Goal: Task Accomplishment & Management: Manage account settings

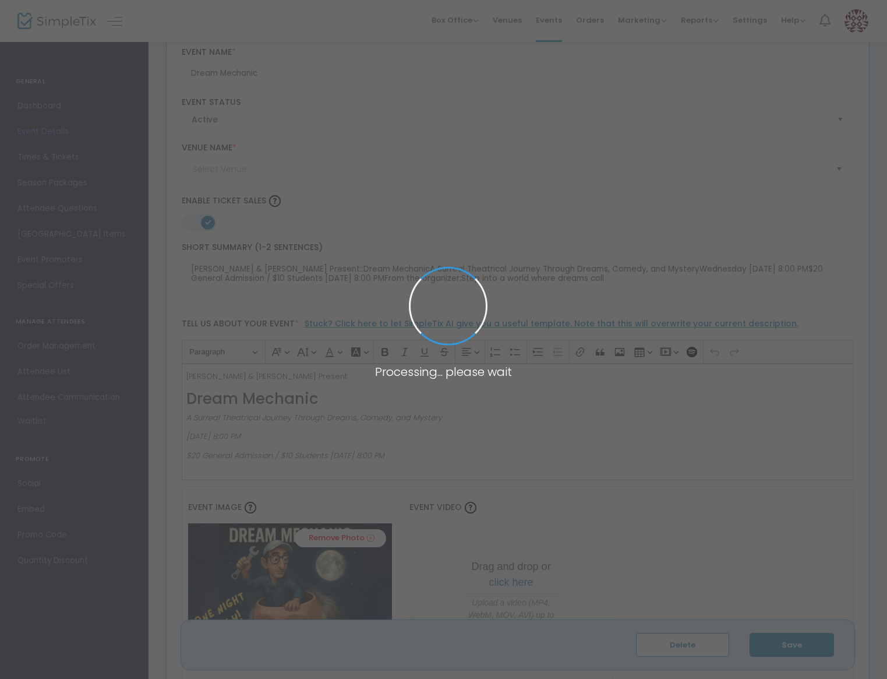
type input "The Community Arts Workshop, [GEOGRAPHIC_DATA][PERSON_NAME]"
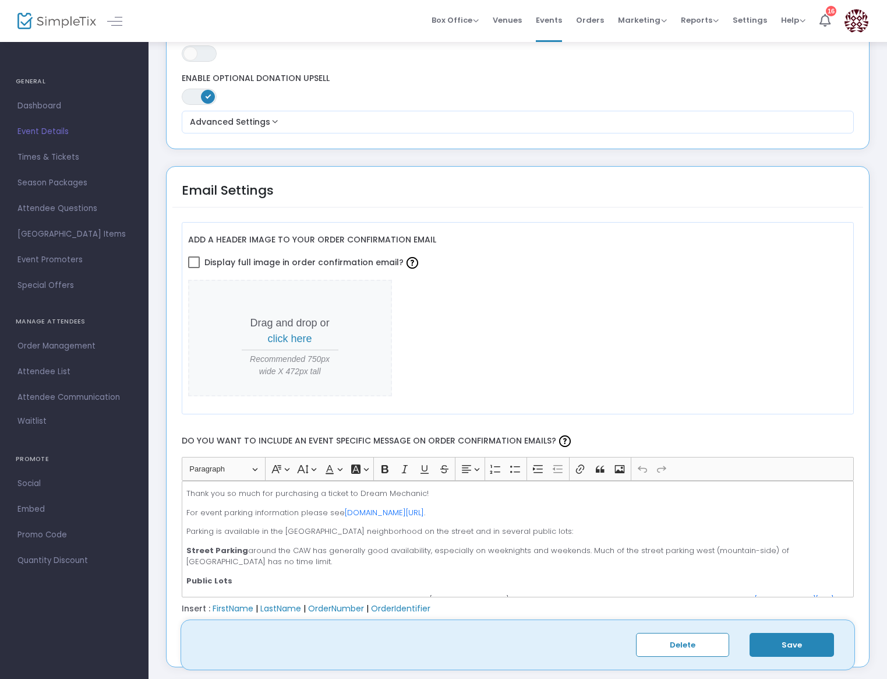
scroll to position [1182, 0]
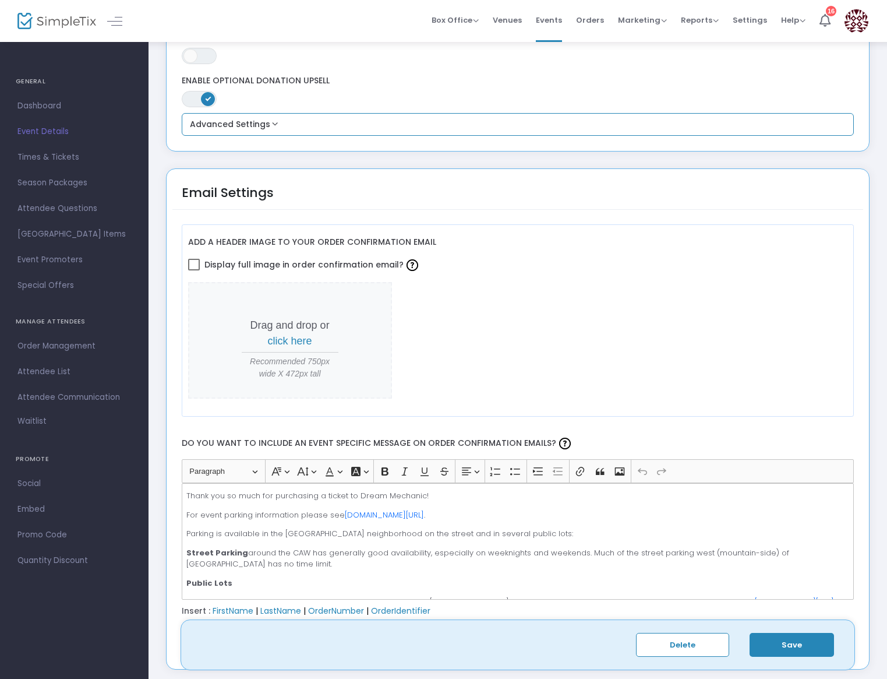
click at [312, 128] on button "Advanced Settings" at bounding box center [518, 125] width 664 height 14
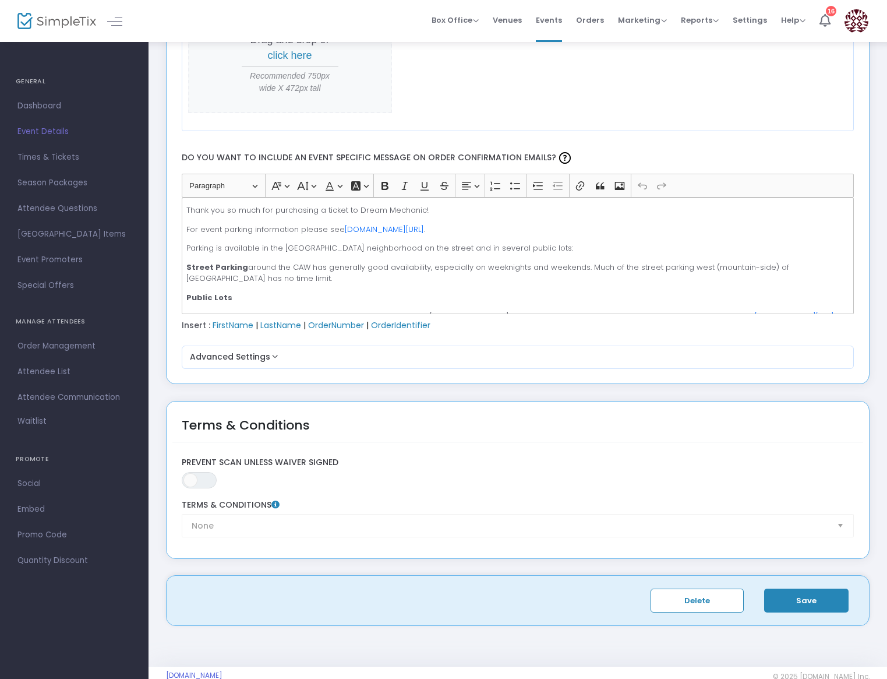
scroll to position [1769, 0]
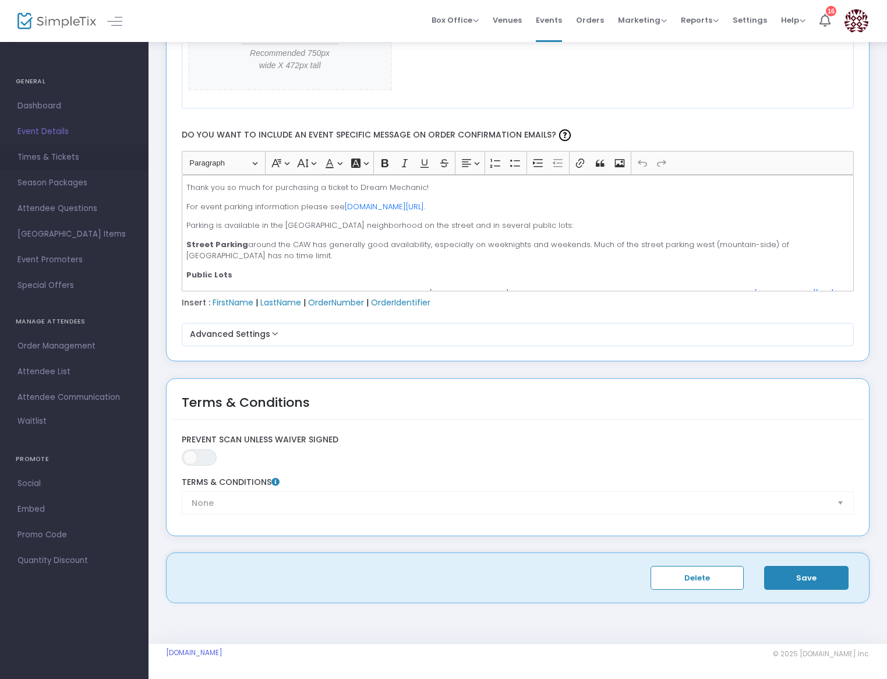
click at [37, 161] on span "Times & Tickets" at bounding box center [74, 157] width 114 height 15
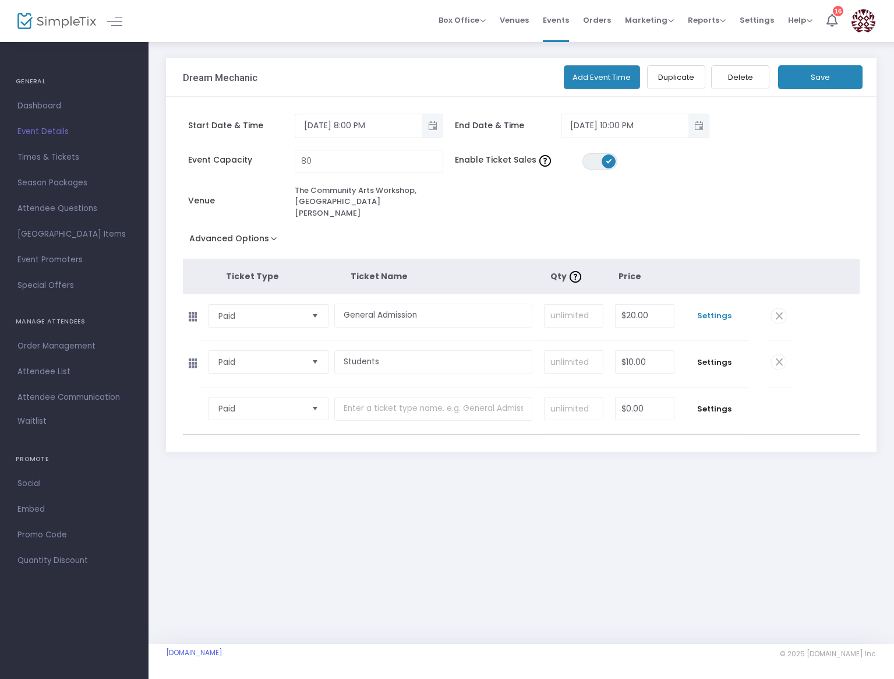
click at [718, 310] on span "Settings" at bounding box center [714, 316] width 56 height 12
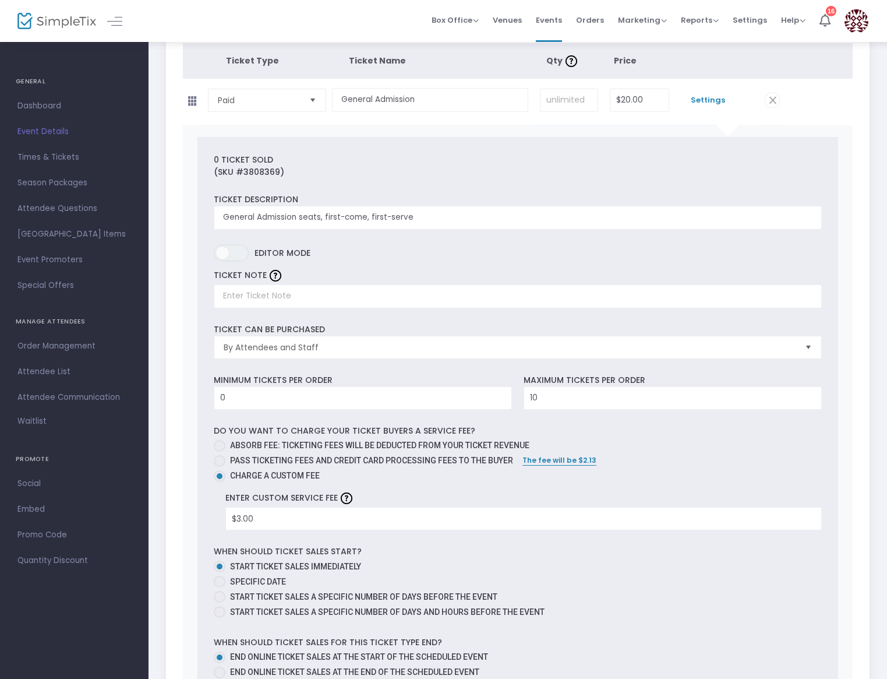
scroll to position [245, 0]
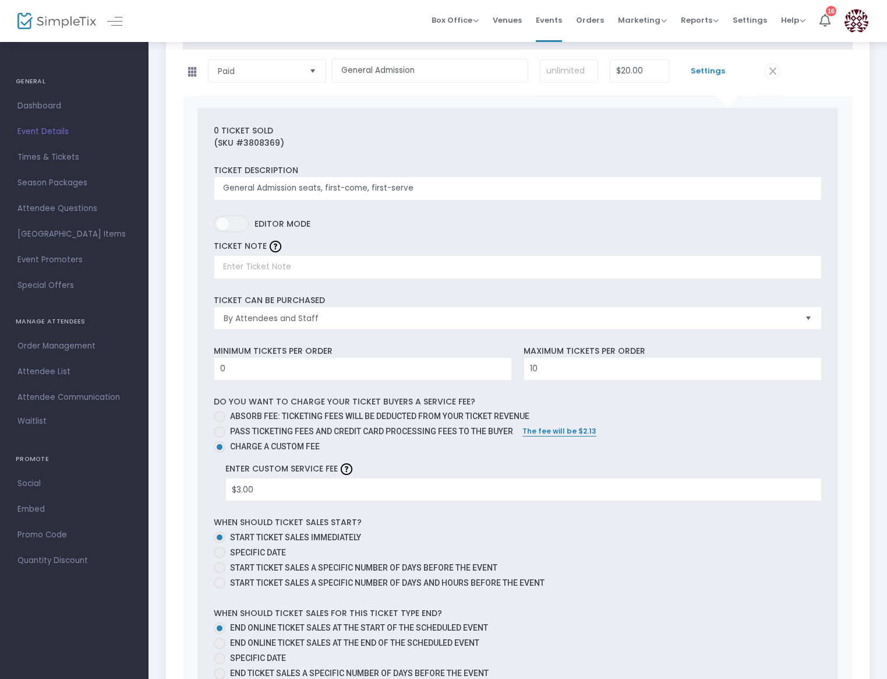
click at [221, 411] on span at bounding box center [220, 417] width 12 height 12
click at [220, 422] on input "Absorb fee: Ticketing fees will be deducted from your ticket revenue" at bounding box center [219, 422] width 1 height 1
radio input "true"
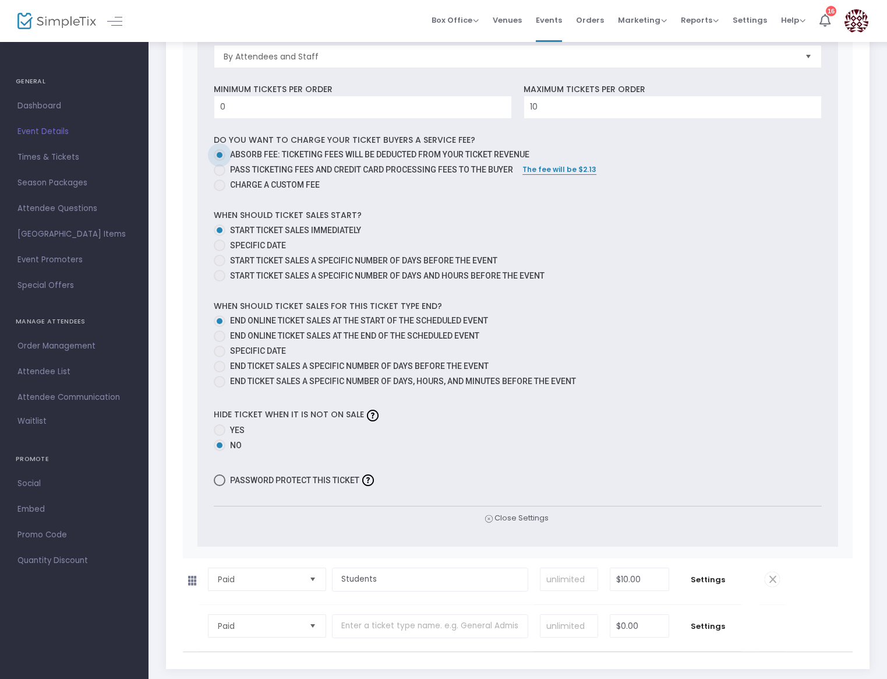
scroll to position [577, 0]
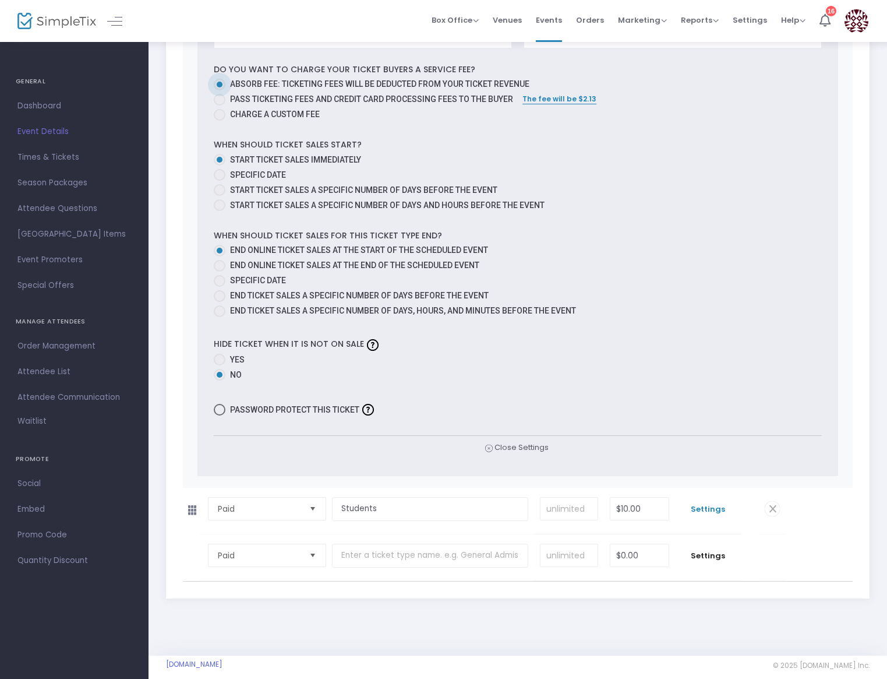
click at [717, 503] on span "Settings" at bounding box center [708, 509] width 55 height 12
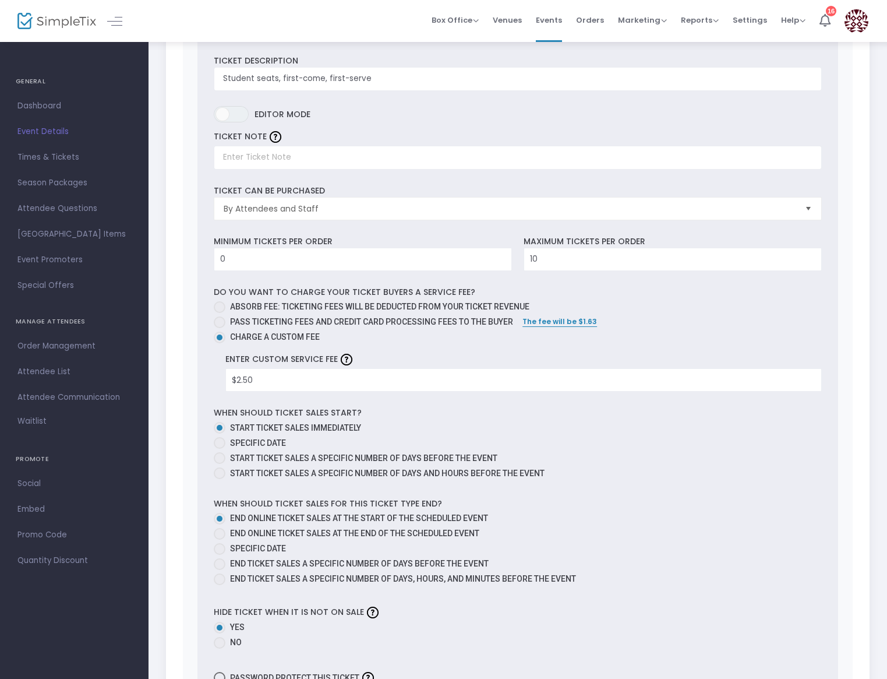
scroll to position [1133, 0]
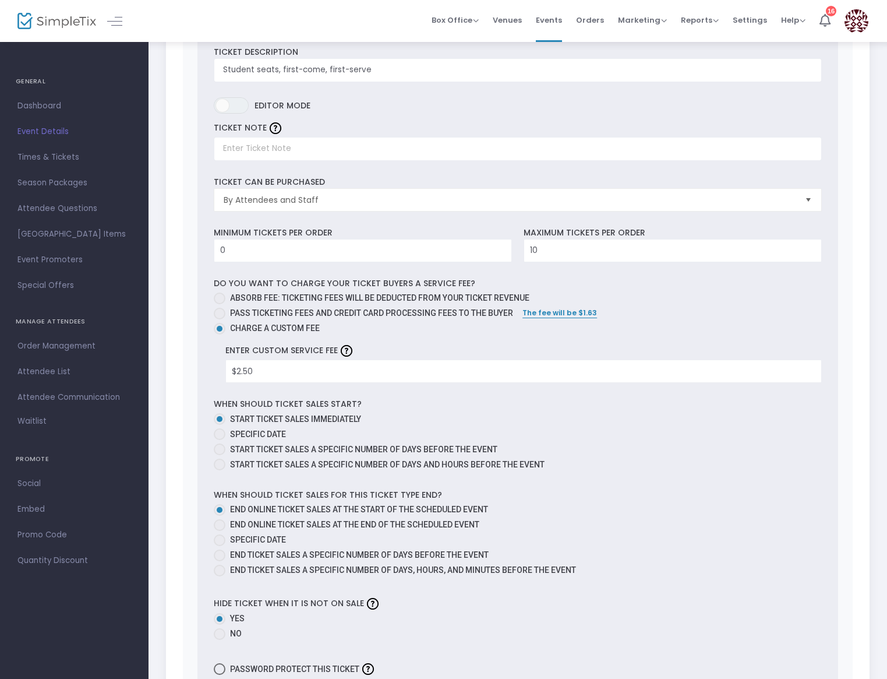
click at [221, 292] on span at bounding box center [220, 298] width 12 height 12
click at [220, 304] on input "Absorb fee: Ticketing fees will be deducted from your ticket revenue" at bounding box center [219, 304] width 1 height 1
radio input "true"
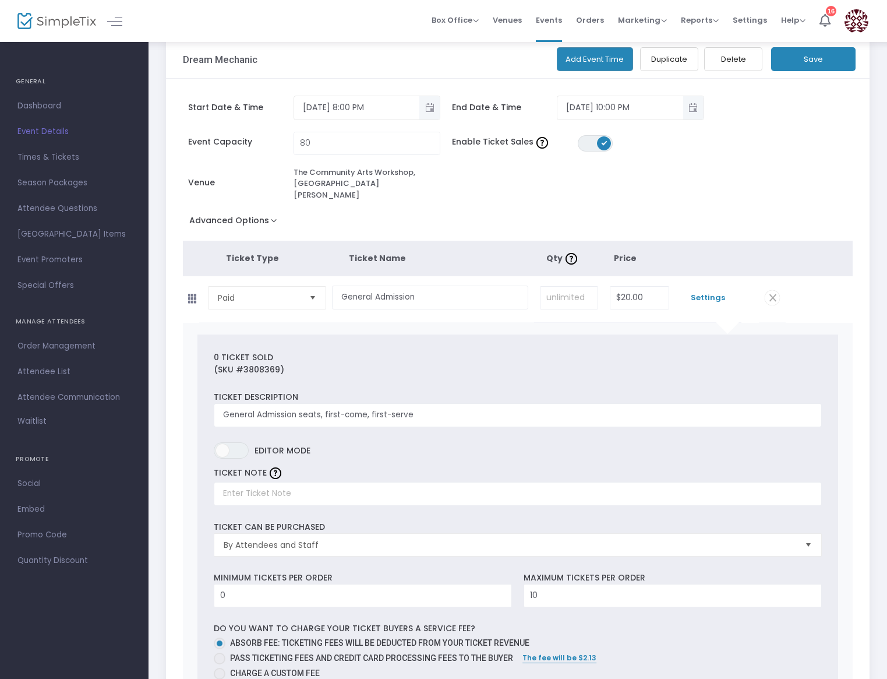
scroll to position [0, 0]
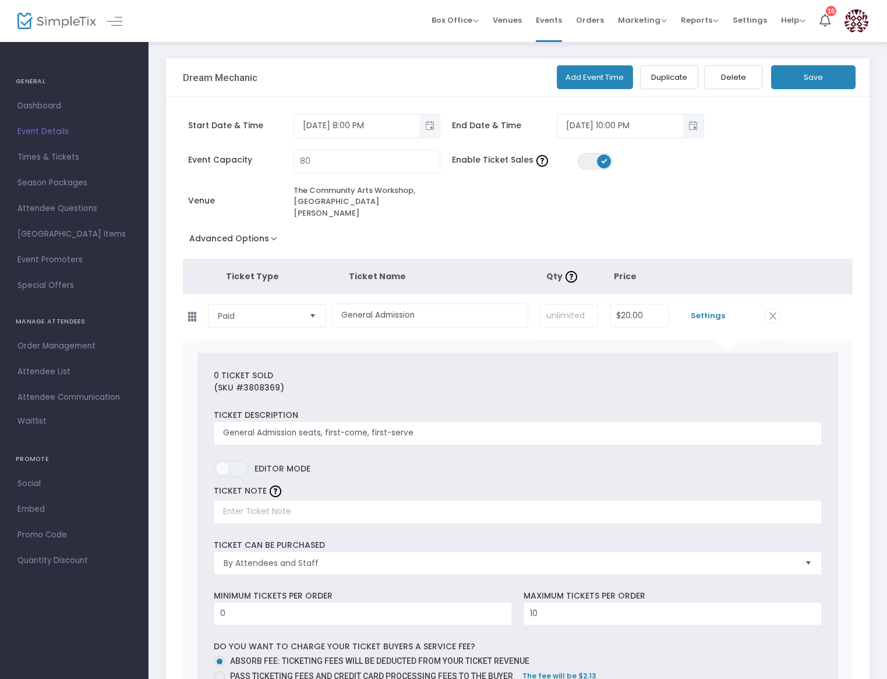
click at [825, 74] on button "Save" at bounding box center [813, 77] width 84 height 24
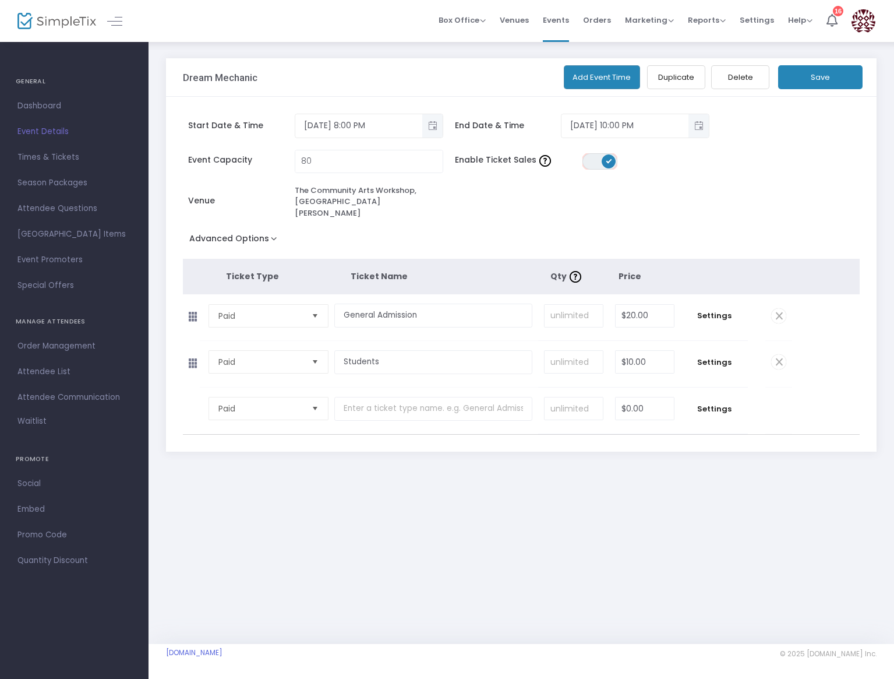
click at [607, 161] on span "ON" at bounding box center [609, 161] width 6 height 6
click at [814, 77] on button "Save" at bounding box center [820, 77] width 84 height 24
click at [590, 160] on span at bounding box center [591, 161] width 14 height 14
click at [832, 68] on button "Save" at bounding box center [820, 77] width 84 height 24
click at [28, 100] on span "Dashboard" at bounding box center [74, 105] width 114 height 15
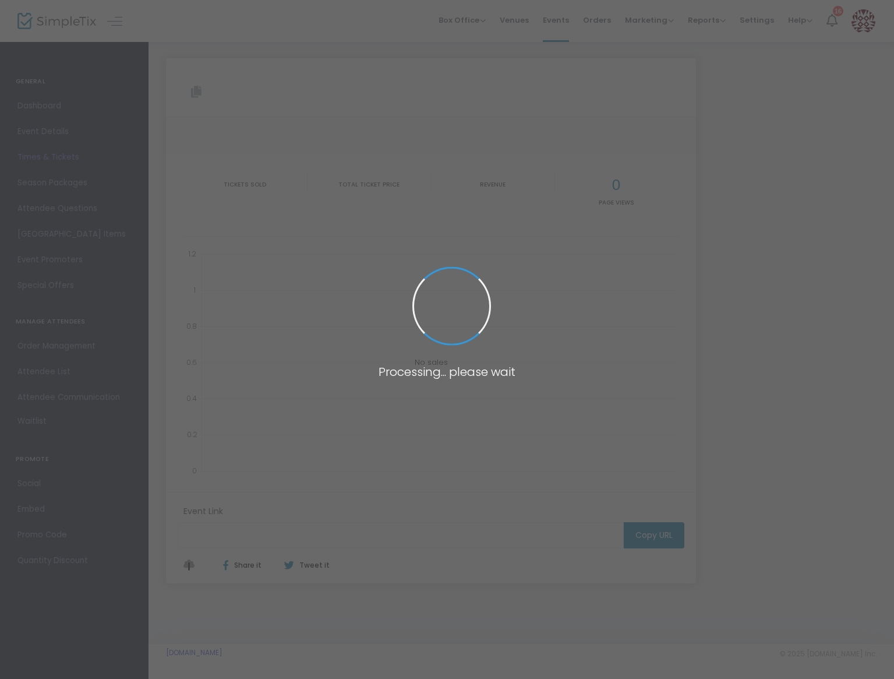
type input "[URL][DOMAIN_NAME]"
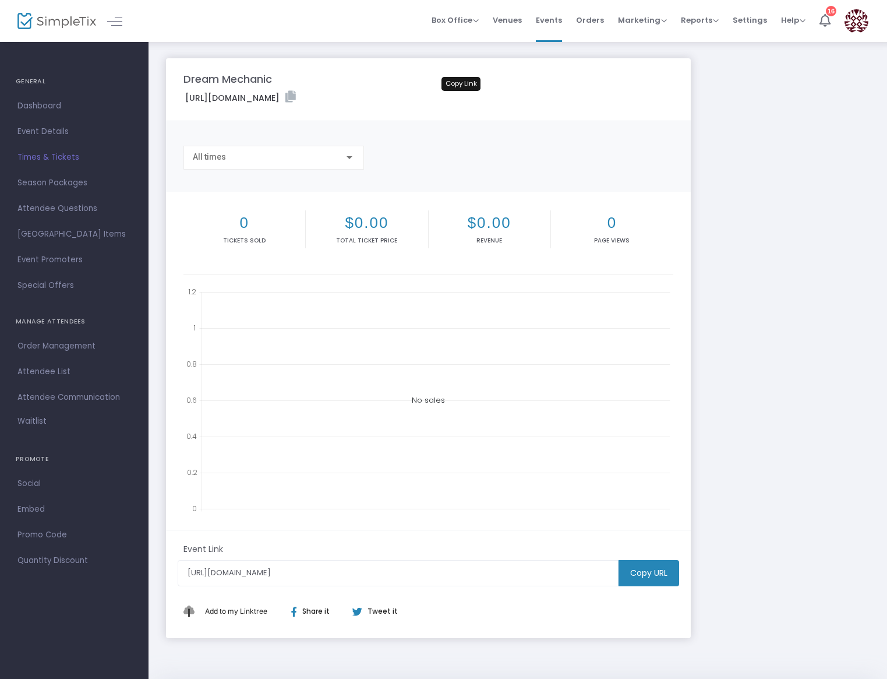
click at [296, 96] on icon at bounding box center [290, 97] width 10 height 12
click at [51, 126] on span "Event Details" at bounding box center [74, 131] width 114 height 15
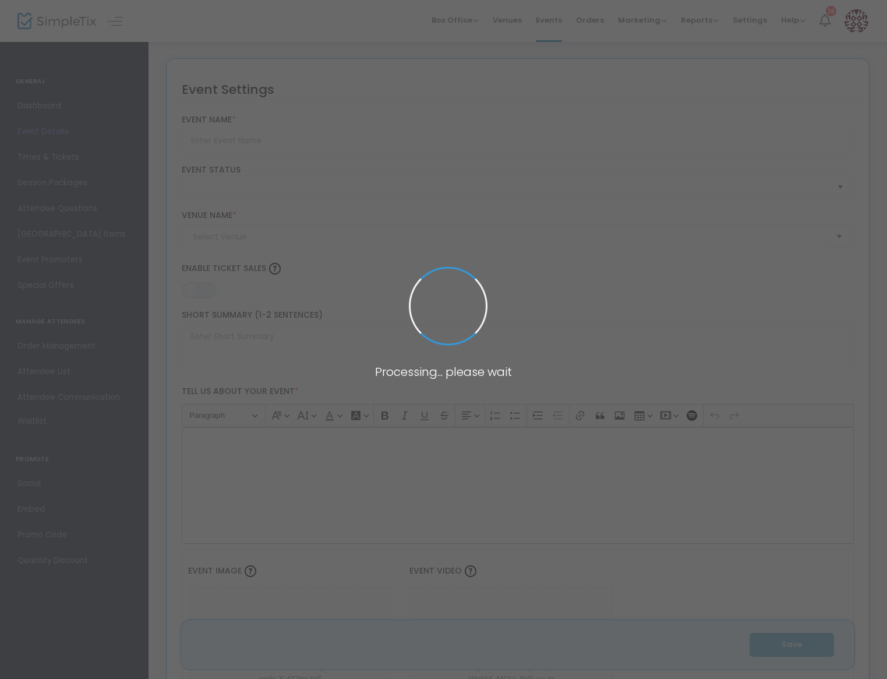
type input "Dream Mechanic"
type textarea "[PERSON_NAME] & [PERSON_NAME] Present: Dream Mechanic—A Surreal Theatrical Jour…"
type input "Buy Tickets"
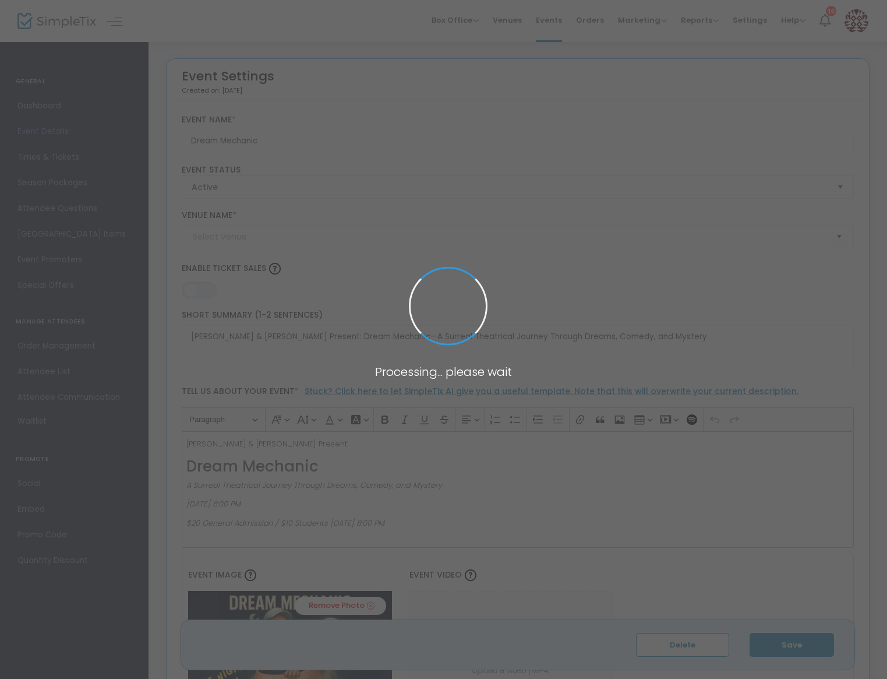
type input "The Community Arts Workshop, [GEOGRAPHIC_DATA][PERSON_NAME]"
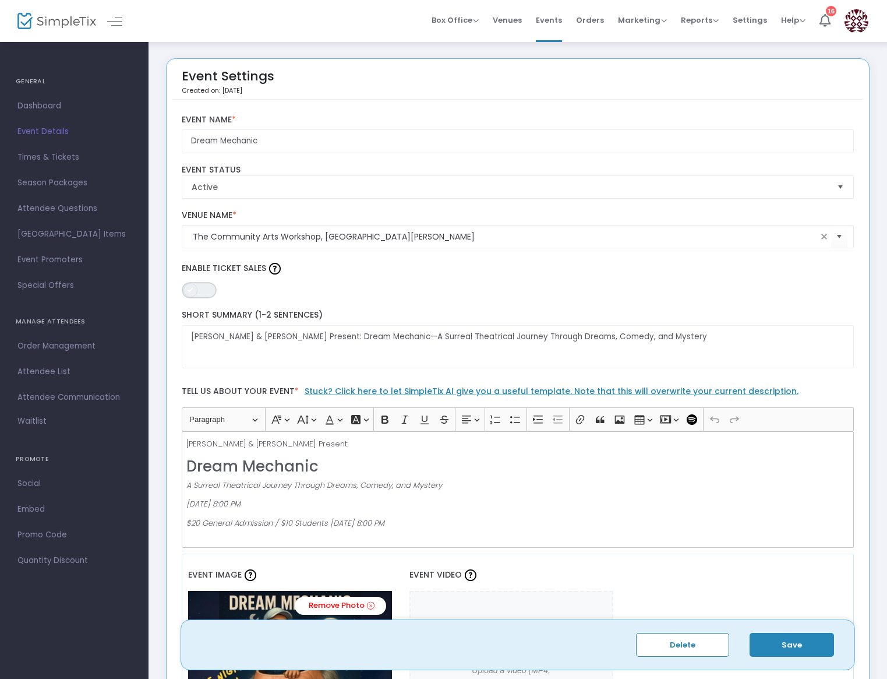
click at [208, 292] on span "ON OFF" at bounding box center [199, 290] width 35 height 16
click at [800, 635] on button "Save" at bounding box center [792, 645] width 84 height 24
